Goal: Information Seeking & Learning: Learn about a topic

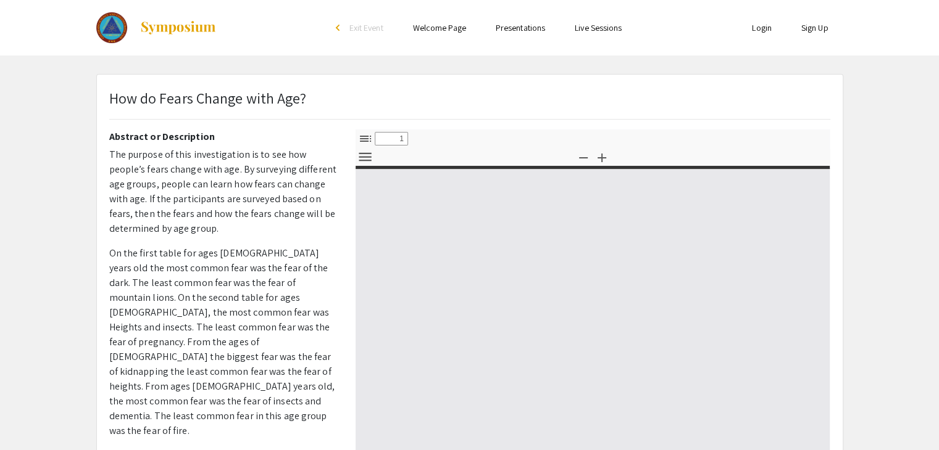
scroll to position [114, 0]
type input "0"
select select "custom"
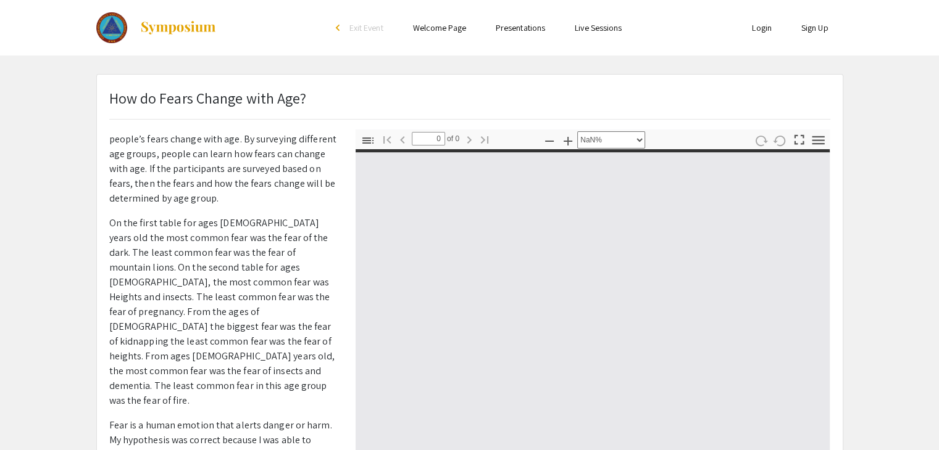
type input "1"
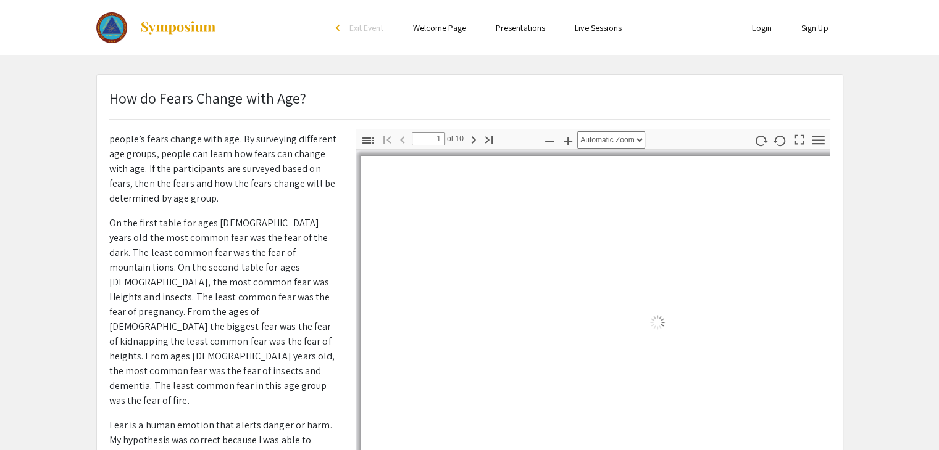
select select "auto"
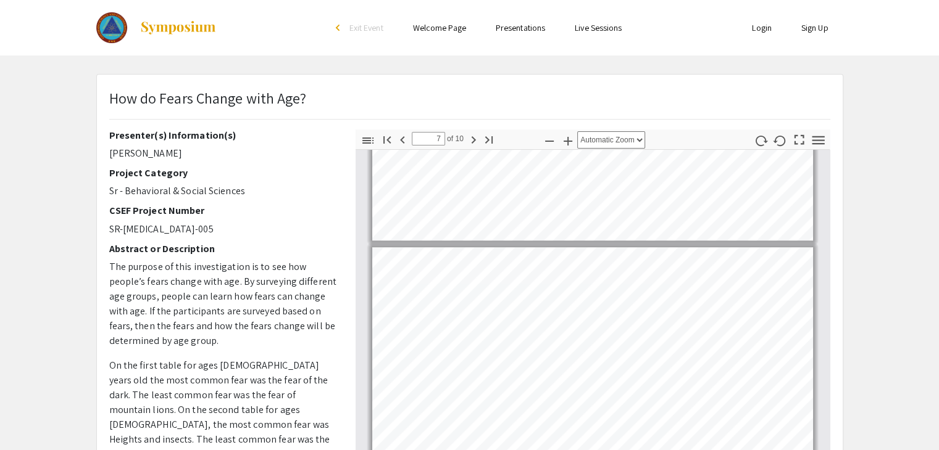
scroll to position [1434, 0]
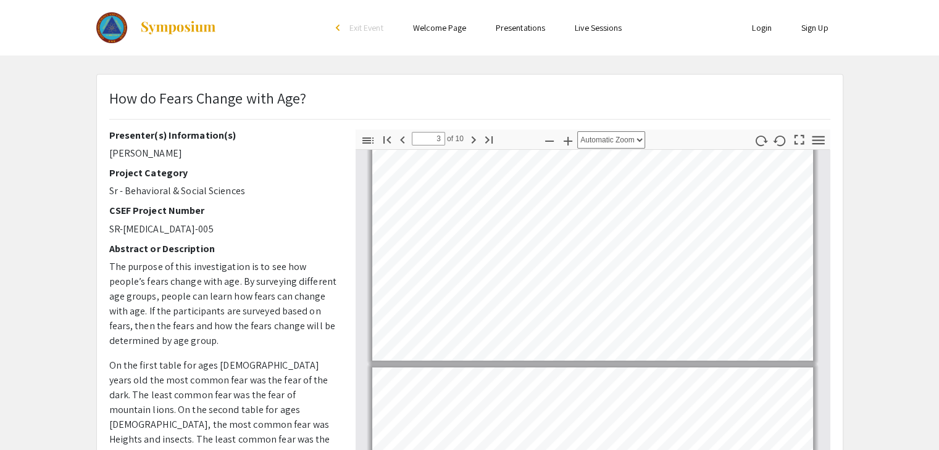
type input "2"
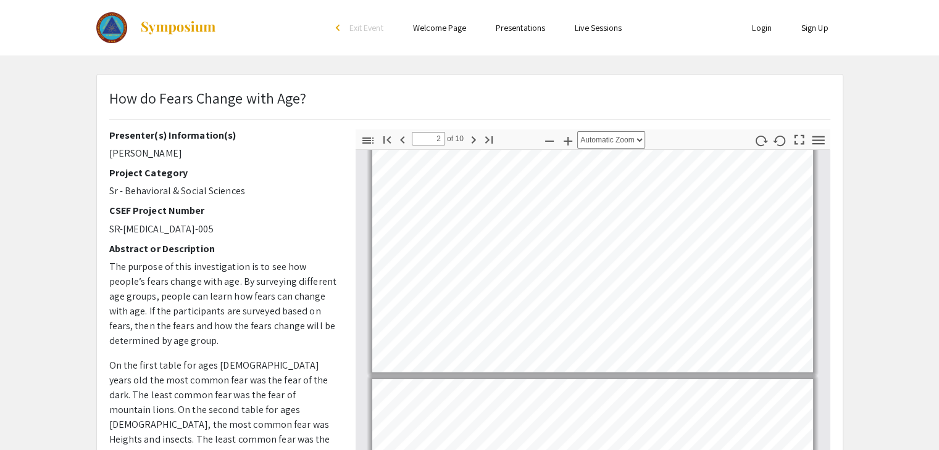
scroll to position [239, 0]
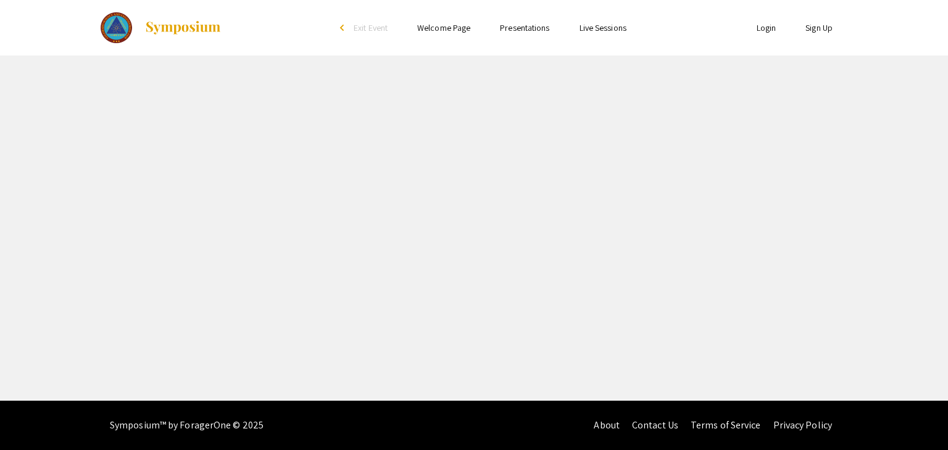
select select "custom"
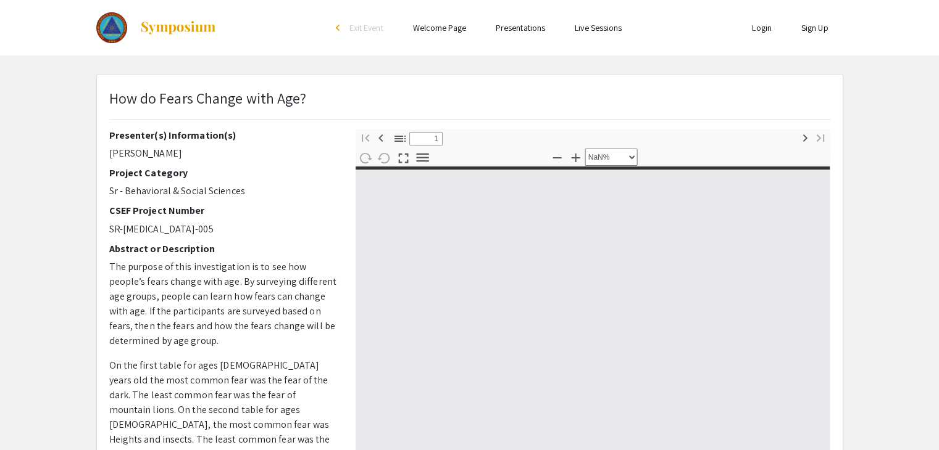
type input "0"
select select "custom"
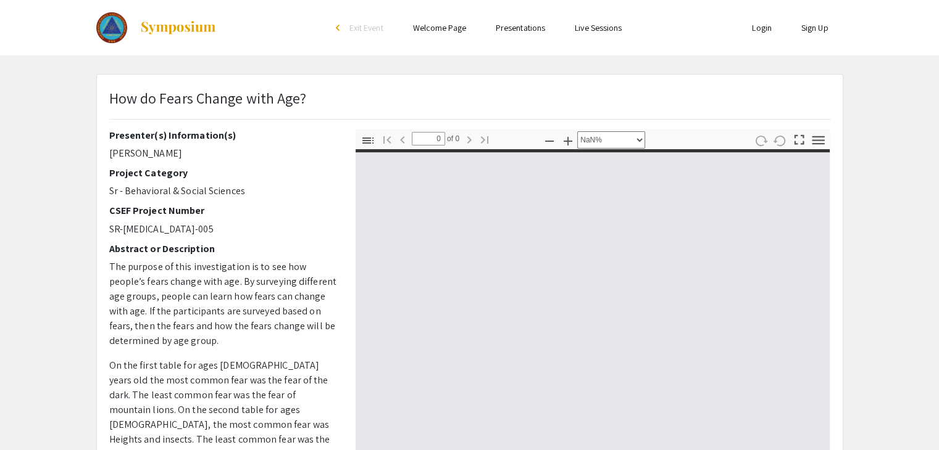
type input "1"
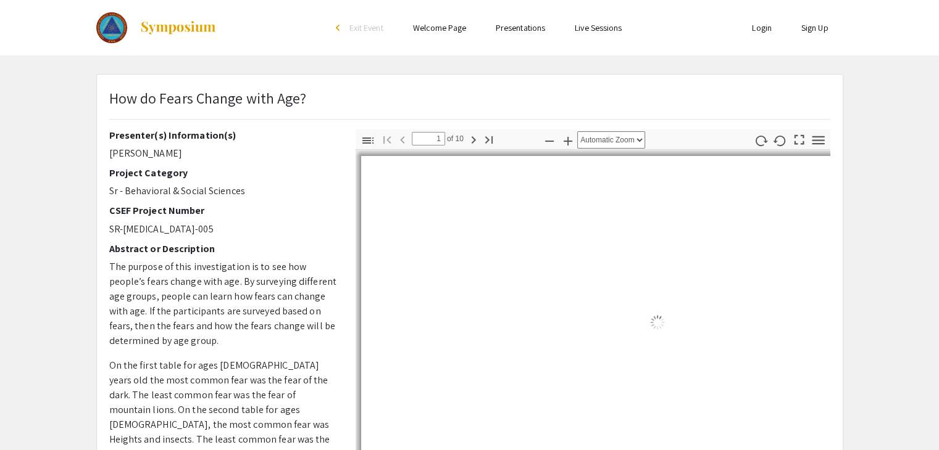
select select "auto"
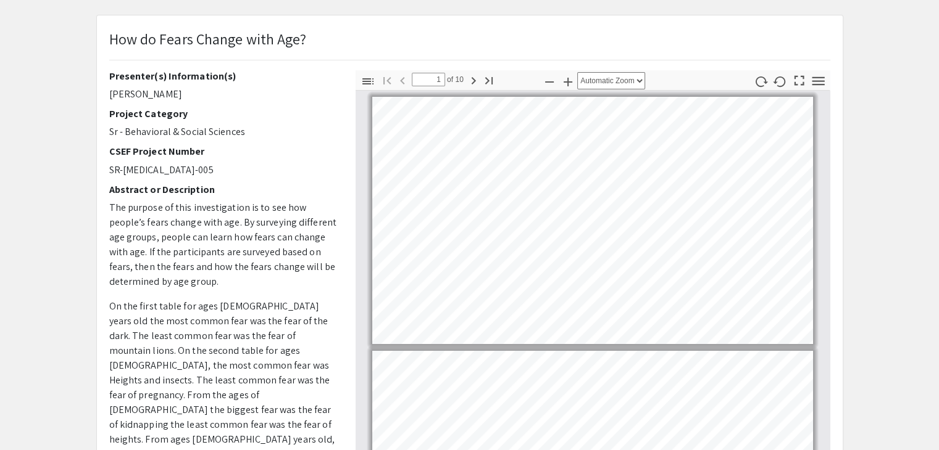
scroll to position [27, 0]
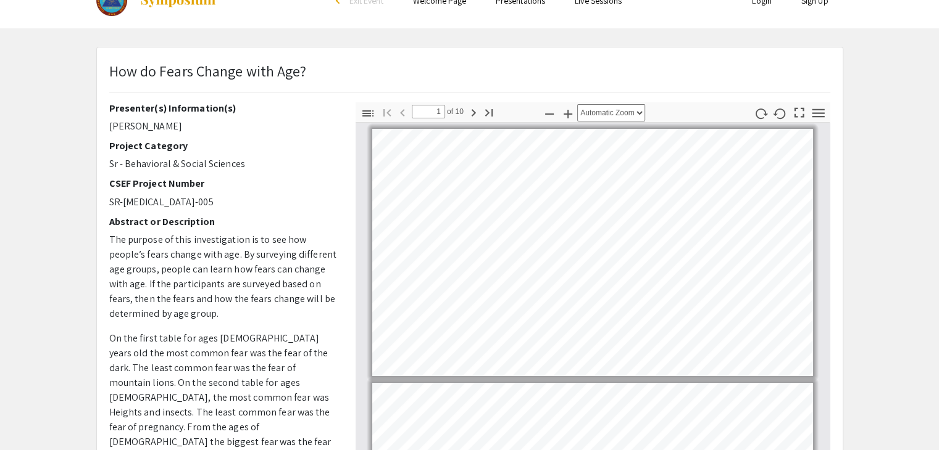
click at [468, 48] on div "How do Fears Change with Age? Presenter(s) Information(s) Gabriella Rodriguez P…" at bounding box center [469, 359] width 745 height 623
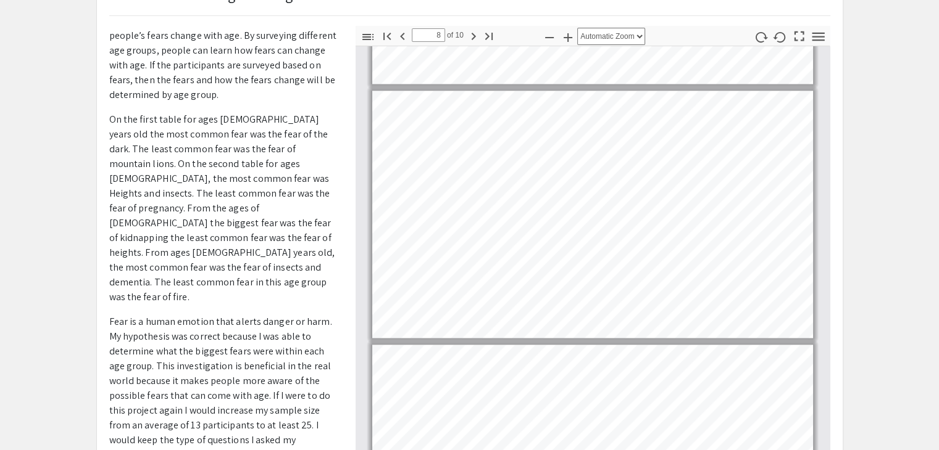
scroll to position [1749, 0]
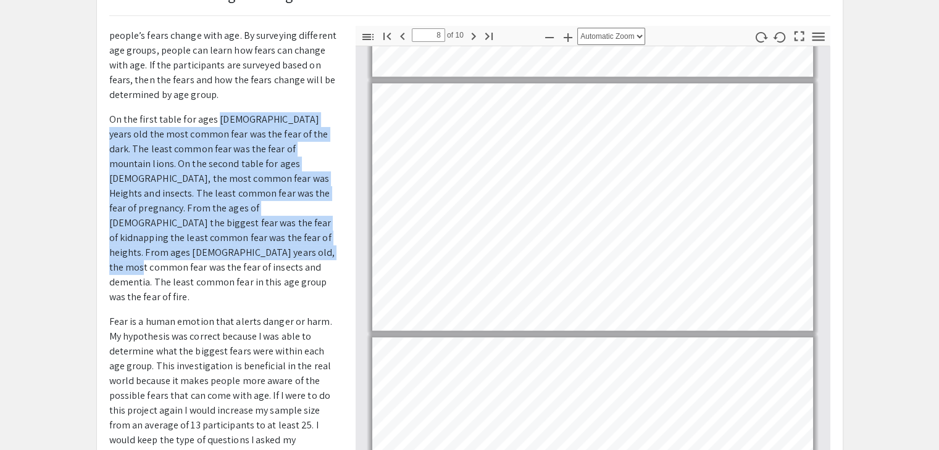
drag, startPoint x: 215, startPoint y: 122, endPoint x: 201, endPoint y: 254, distance: 133.4
click at [201, 254] on p "On the first table for ages [DEMOGRAPHIC_DATA] years old the most common fear w…" at bounding box center [223, 208] width 228 height 193
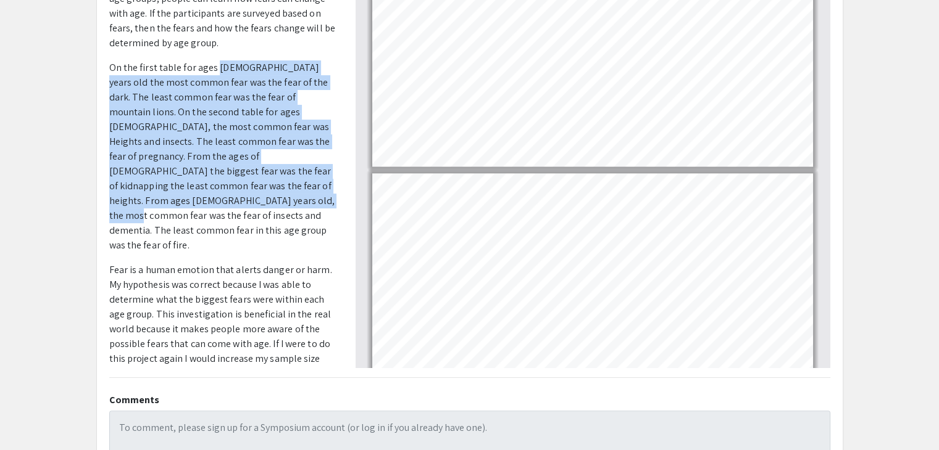
scroll to position [97, 0]
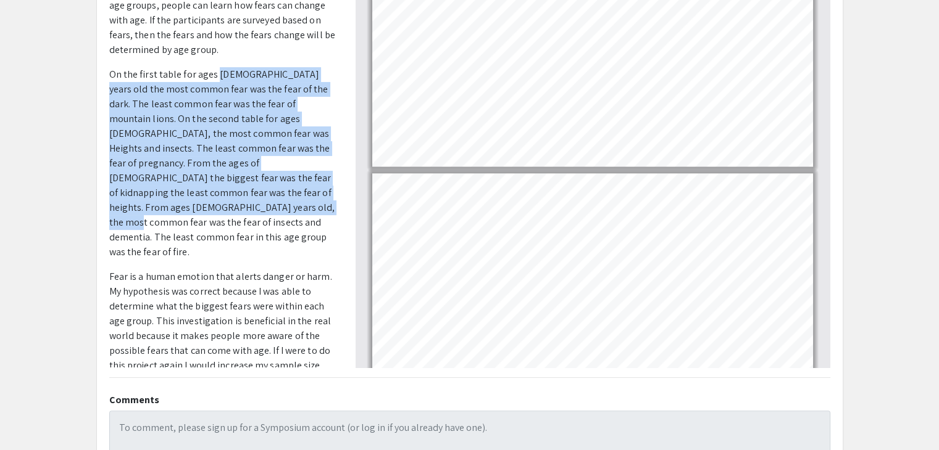
copy p "5-12 years old the most common fear was the fear of the dark. The least common …"
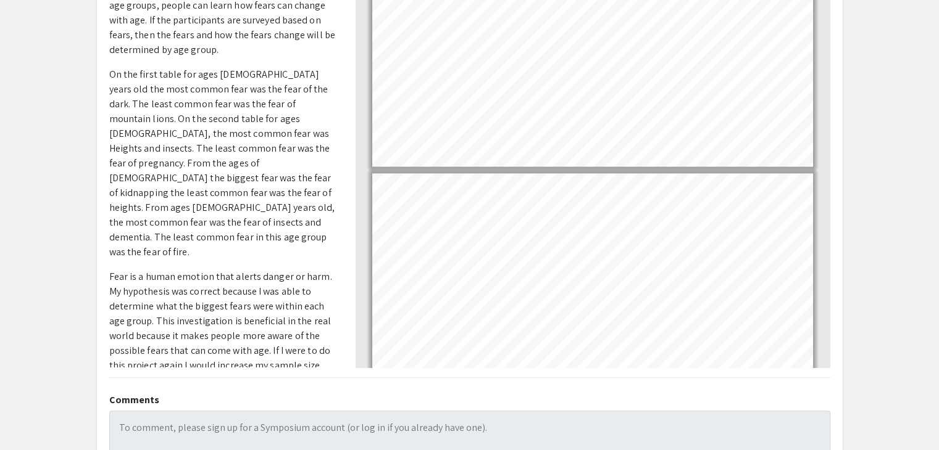
click at [223, 217] on p "On the first table for ages [DEMOGRAPHIC_DATA] years old the most common fear w…" at bounding box center [223, 163] width 228 height 193
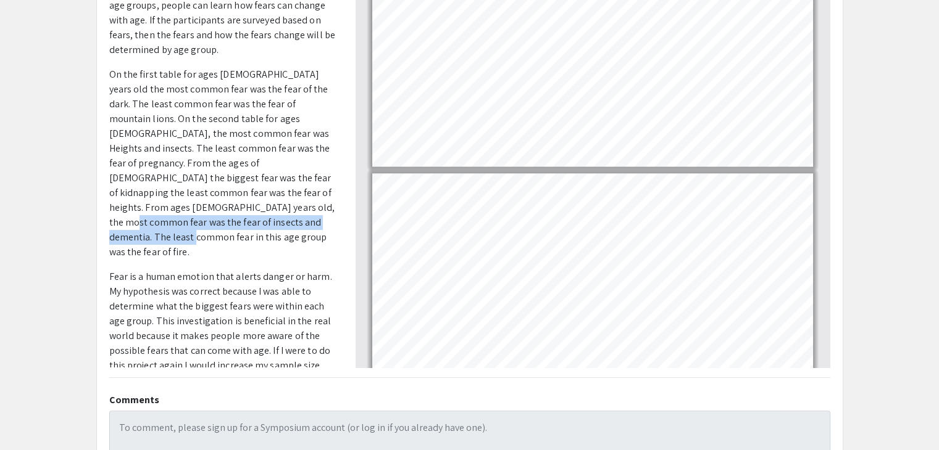
drag, startPoint x: 200, startPoint y: 206, endPoint x: 232, endPoint y: 222, distance: 35.9
click at [232, 222] on p "On the first table for ages [DEMOGRAPHIC_DATA] years old the most common fear w…" at bounding box center [223, 163] width 228 height 193
copy p "The least common fear in this age group was the fear of fire."
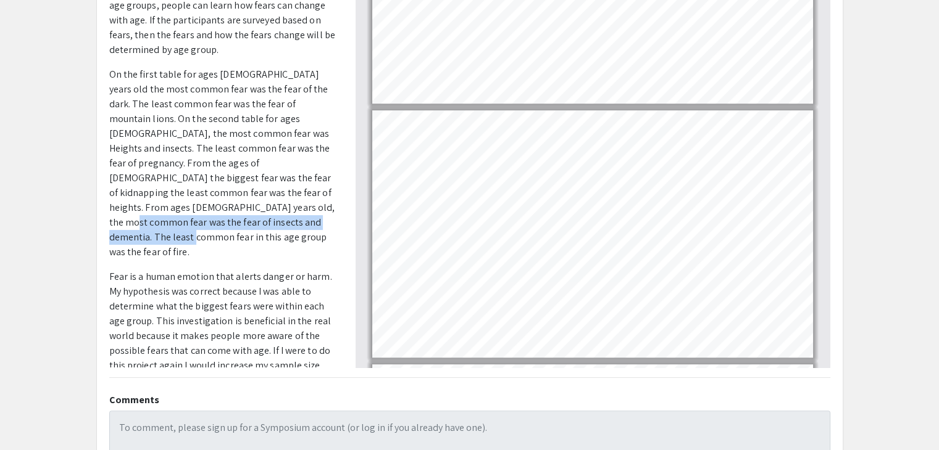
scroll to position [614, 0]
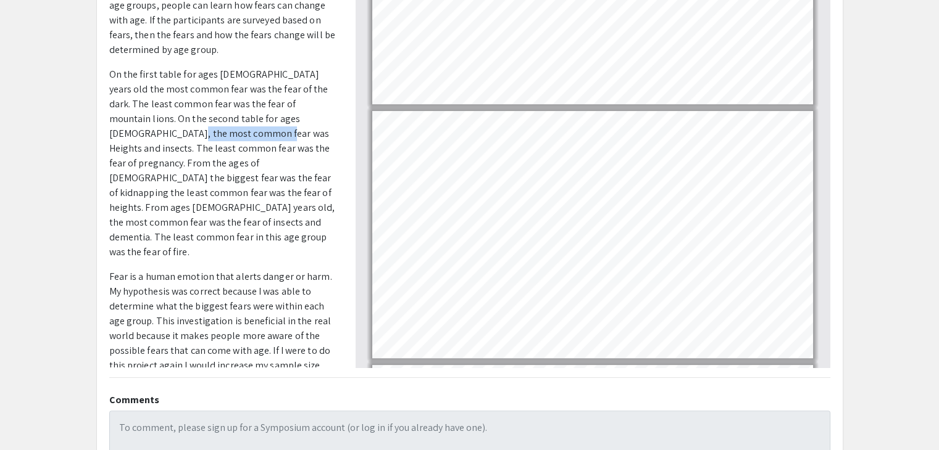
drag, startPoint x: 128, startPoint y: 135, endPoint x: 208, endPoint y: 131, distance: 80.3
click at [208, 131] on p "On the first table for ages [DEMOGRAPHIC_DATA] years old the most common fear w…" at bounding box center [223, 163] width 228 height 193
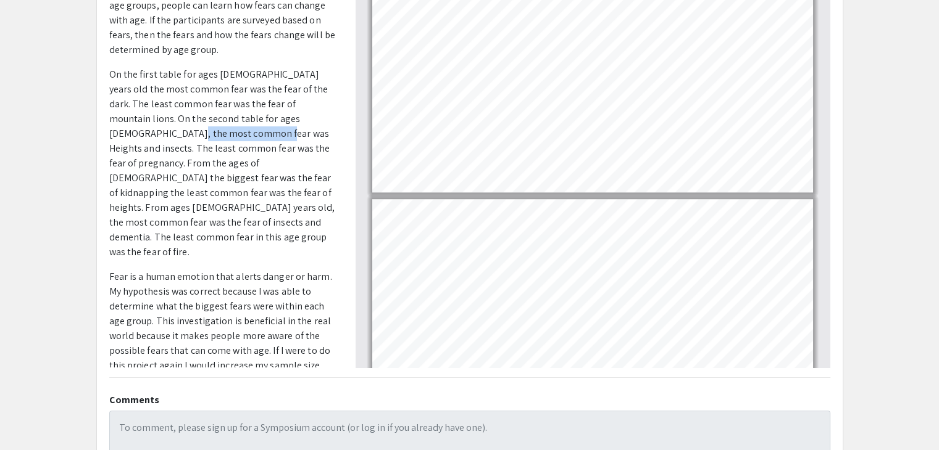
type input "7"
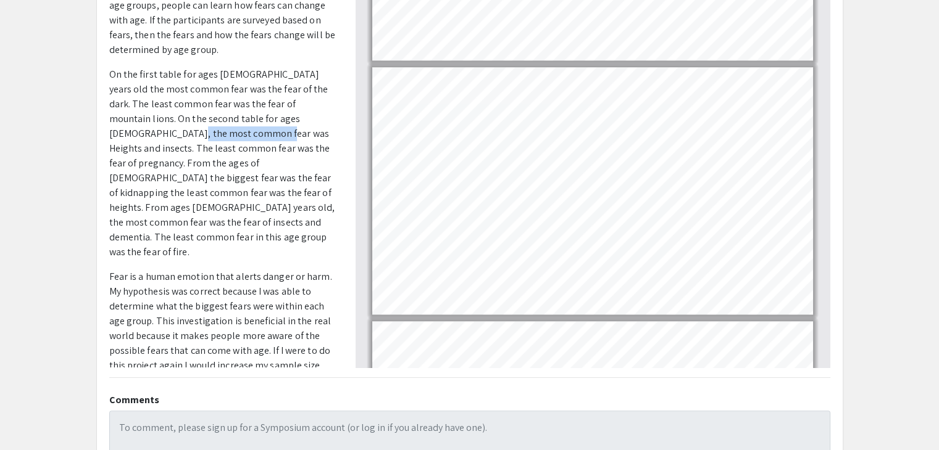
scroll to position [1420, 0]
